Goal: Transaction & Acquisition: Purchase product/service

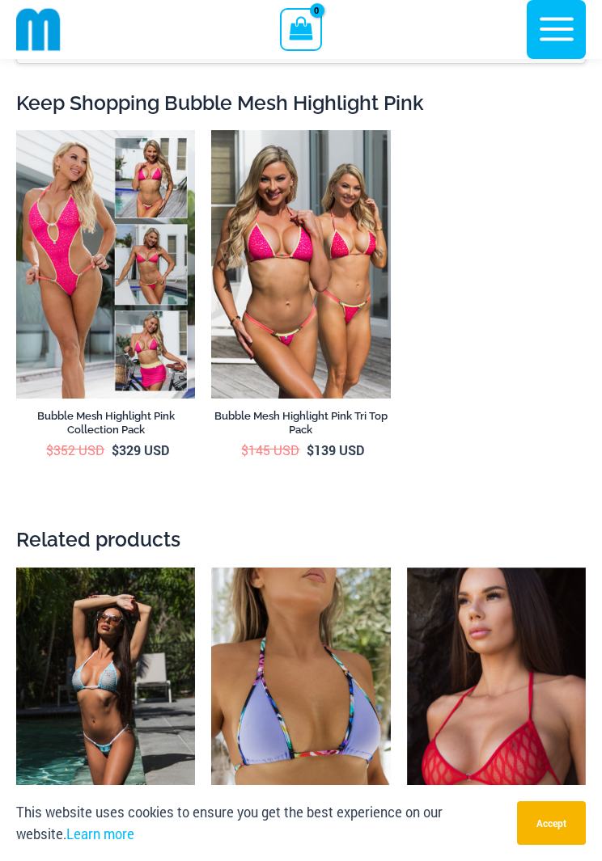
scroll to position [4860, 0]
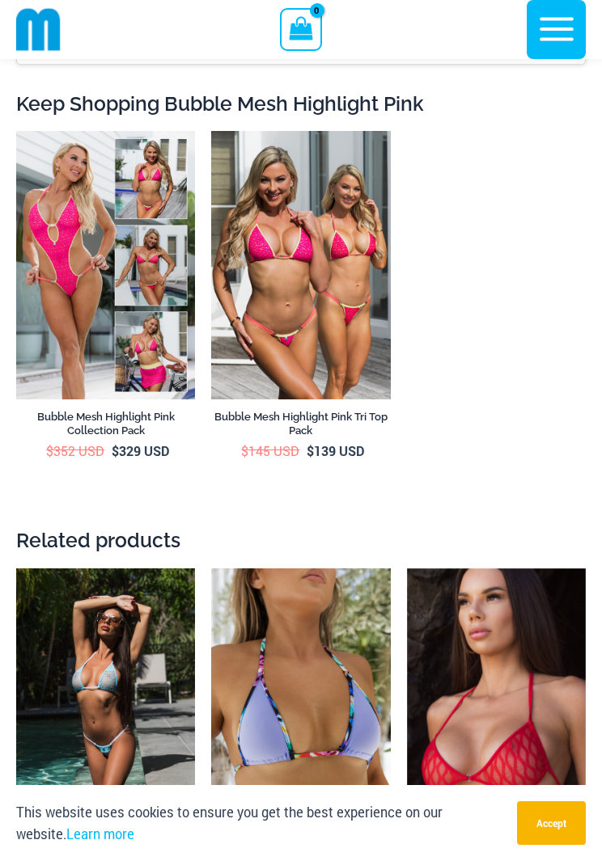
click at [211, 131] on img at bounding box center [211, 131] width 0 height 0
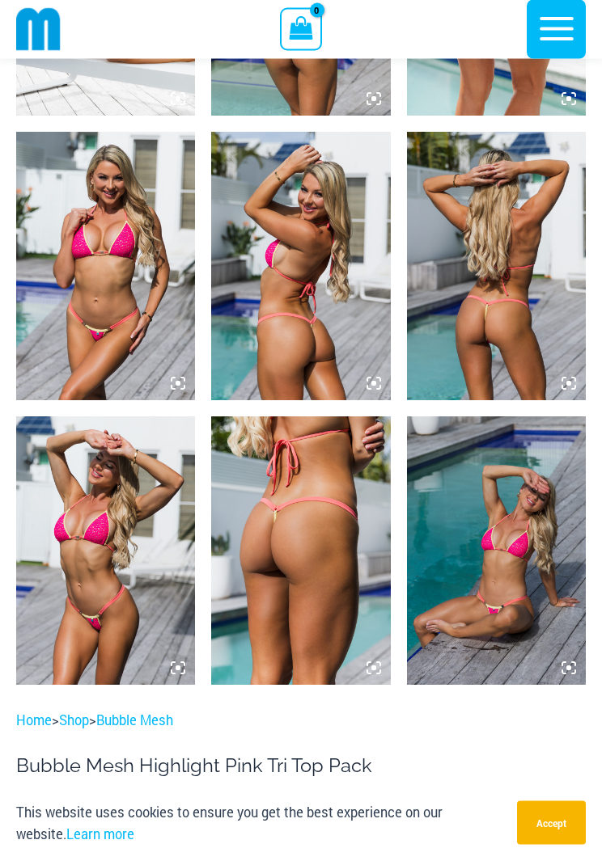
scroll to position [1428, 0]
click at [167, 575] on img at bounding box center [105, 550] width 179 height 268
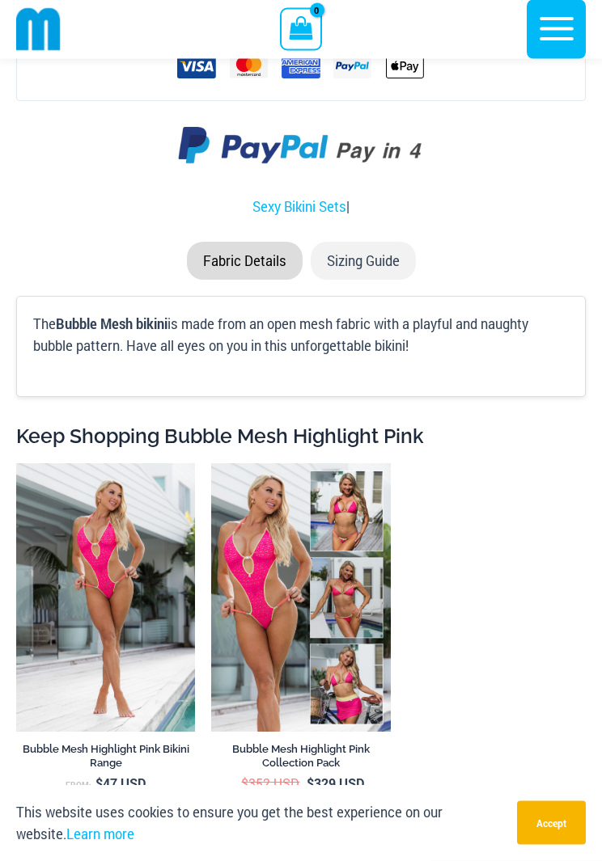
scroll to position [3892, 0]
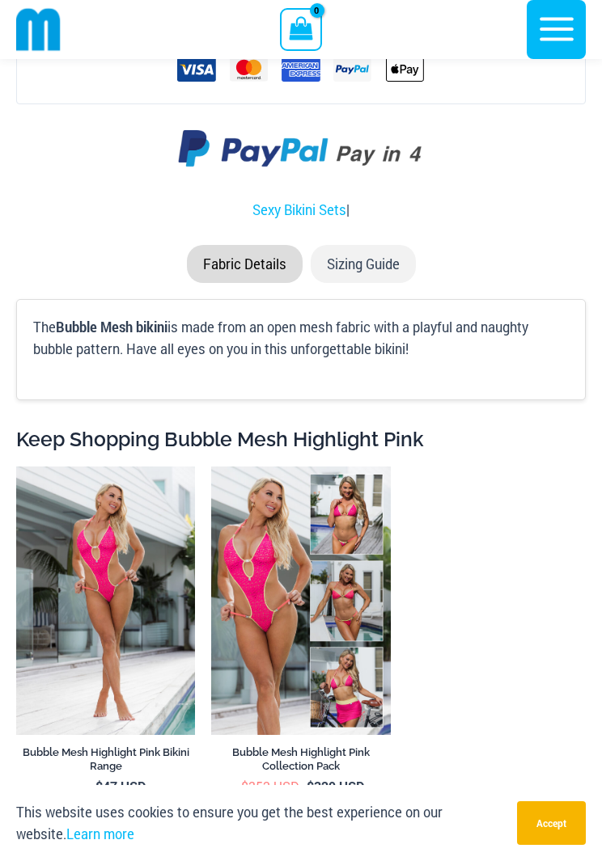
click at [211, 467] on img at bounding box center [211, 467] width 0 height 0
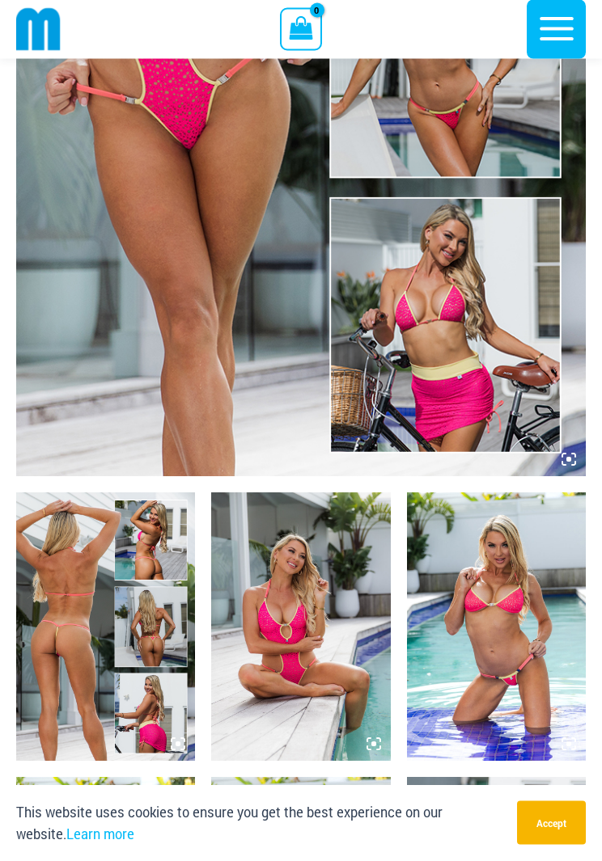
scroll to position [501, 0]
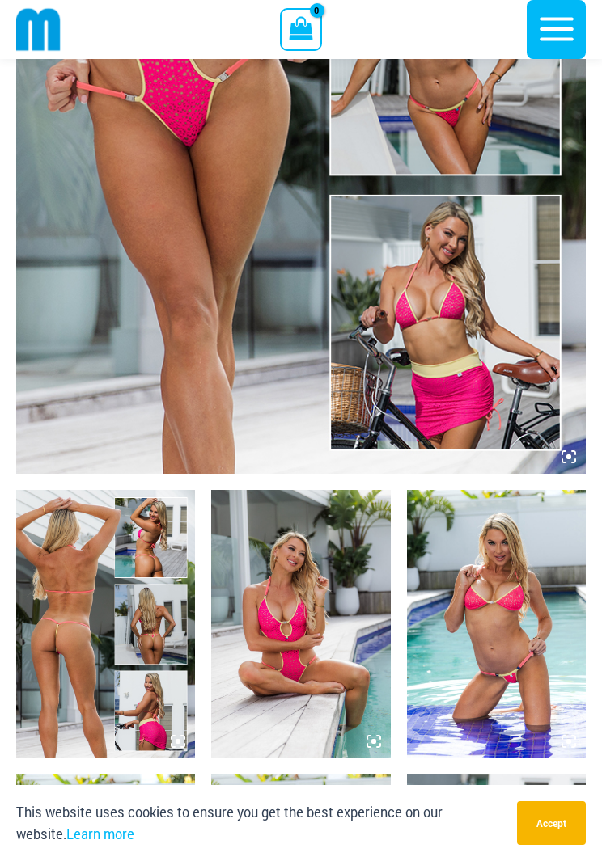
click at [81, 674] on img at bounding box center [105, 624] width 179 height 268
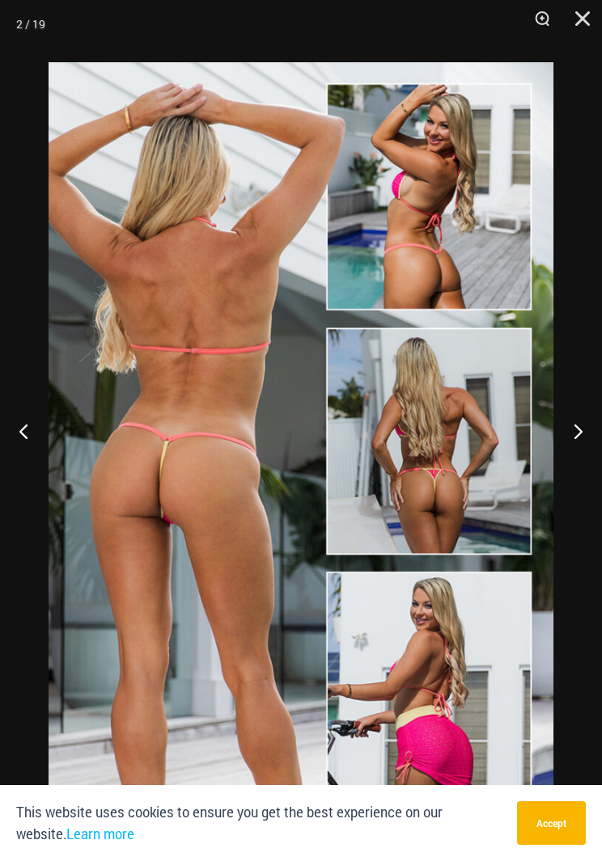
click at [545, 26] on button "Zoom" at bounding box center [536, 24] width 40 height 49
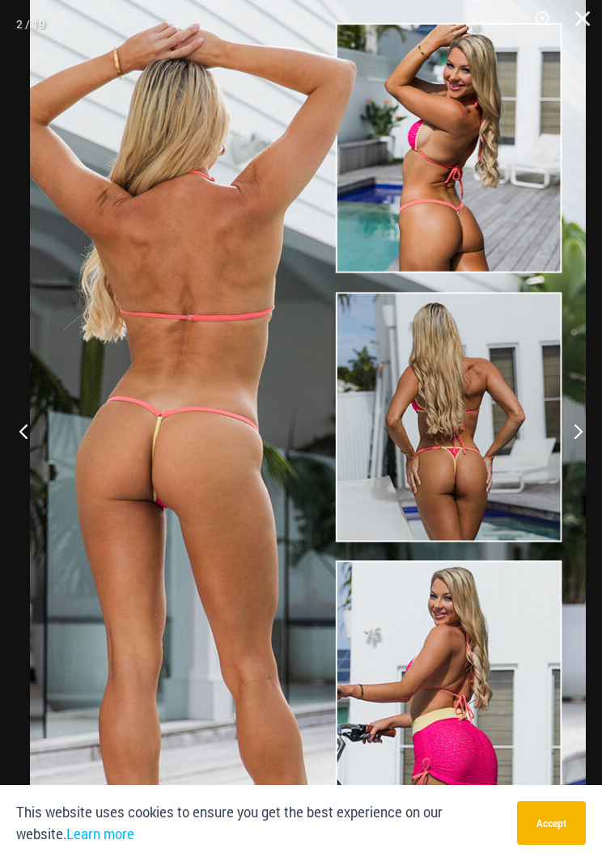
click at [586, 23] on button "Close" at bounding box center [576, 24] width 40 height 49
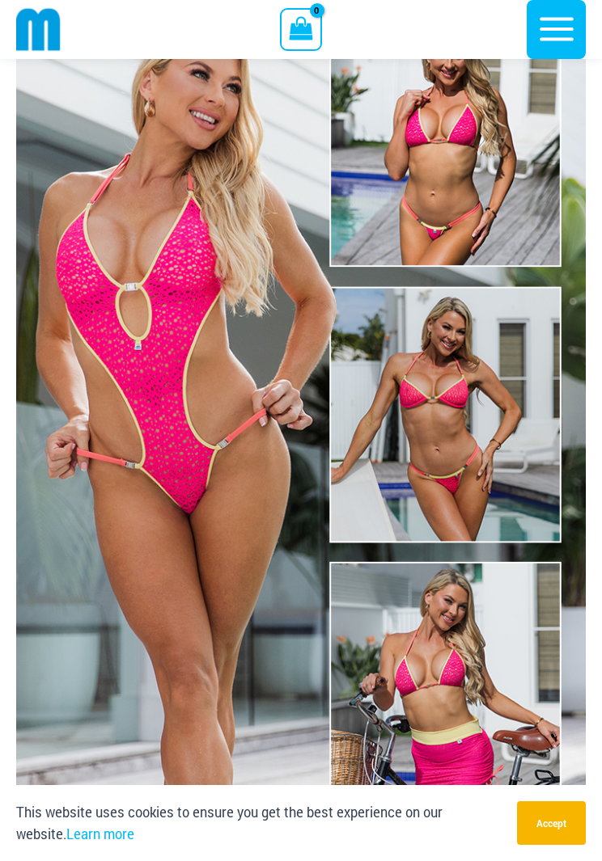
scroll to position [0, 0]
